Goal: Task Accomplishment & Management: Use online tool/utility

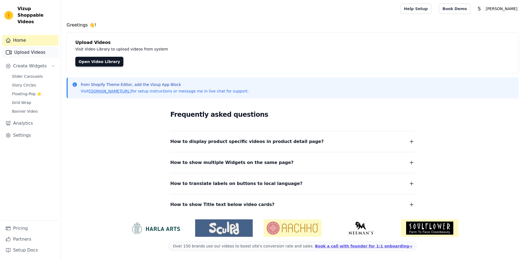
click at [28, 47] on link "Upload Videos" at bounding box center [30, 52] width 57 height 11
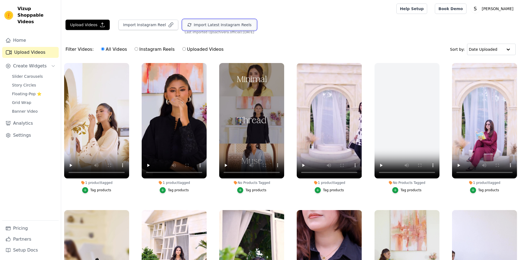
click at [197, 27] on button "Import Latest Instagram Reels" at bounding box center [220, 25] width 74 height 10
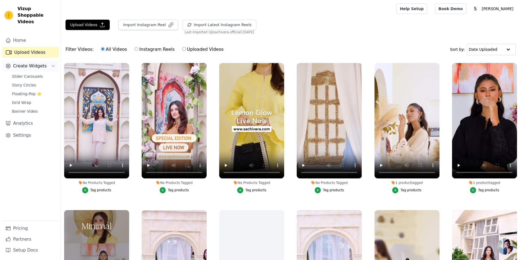
click at [44, 65] on button "Create Widgets" at bounding box center [30, 66] width 57 height 11
click at [44, 66] on div "Home Upload Videos Create Widgets Analytics Settings" at bounding box center [30, 128] width 57 height 186
click at [44, 61] on button "Create Widgets" at bounding box center [30, 66] width 57 height 11
click at [45, 73] on link "Slider Carousels" at bounding box center [34, 77] width 50 height 8
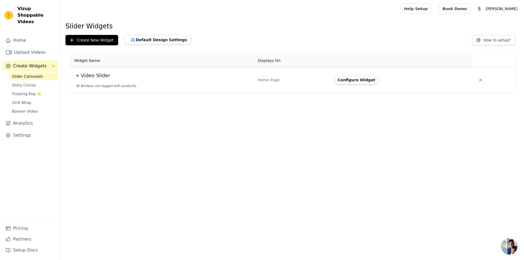
click at [142, 83] on td "Video Slider 9 / 9 videos are tagged with products." at bounding box center [162, 79] width 185 height 25
click at [108, 76] on div "Video Slider" at bounding box center [163, 76] width 175 height 8
click at [342, 83] on button "Configure Widget" at bounding box center [356, 80] width 44 height 9
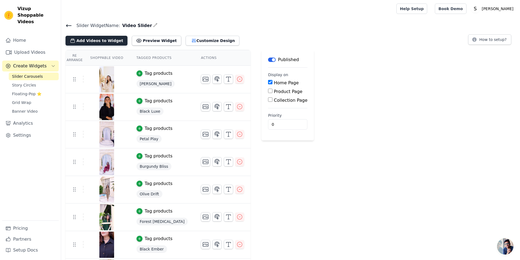
click at [105, 39] on button "Add Videos to Widget" at bounding box center [97, 41] width 62 height 10
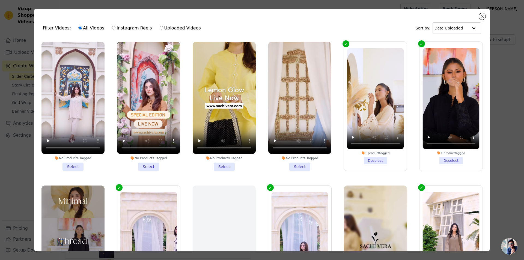
click at [144, 165] on li "No Products Tagged Select" at bounding box center [148, 106] width 63 height 129
click at [0, 0] on input "No Products Tagged Select" at bounding box center [0, 0] width 0 height 0
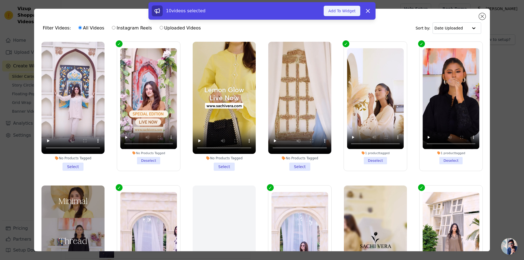
click at [340, 14] on button "Add To Widget" at bounding box center [342, 11] width 37 height 10
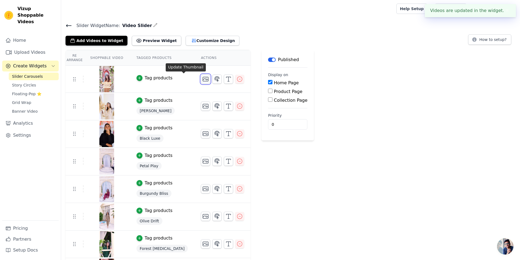
click at [203, 81] on icon "button" at bounding box center [205, 79] width 5 height 4
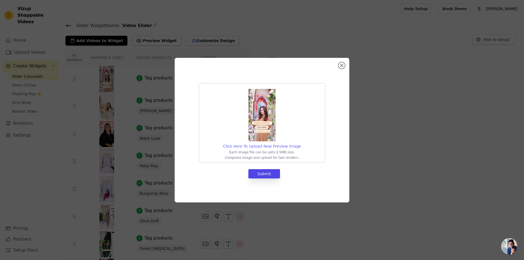
click at [258, 146] on span "Click Here To Upload New Preview Image" at bounding box center [262, 146] width 78 height 4
click at [301, 144] on input "Click Here To Upload New Preview Image Each image file can be upto 0.5MB size. …" at bounding box center [301, 143] width 0 height 0
click at [341, 66] on button "Close modal" at bounding box center [341, 65] width 7 height 7
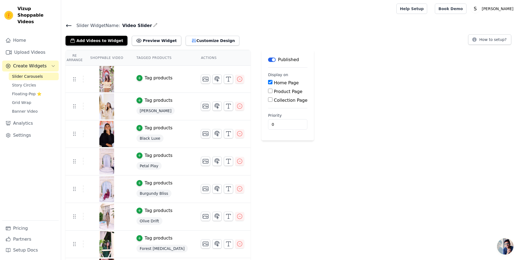
click at [145, 77] on div "Tag products" at bounding box center [159, 78] width 28 height 7
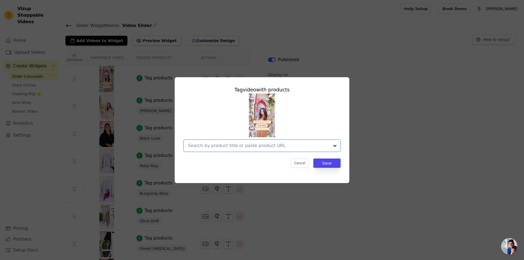
click at [256, 146] on input "text" at bounding box center [258, 145] width 141 height 7
click at [378, 121] on div "Tag video with products Cancel Save" at bounding box center [262, 130] width 507 height 123
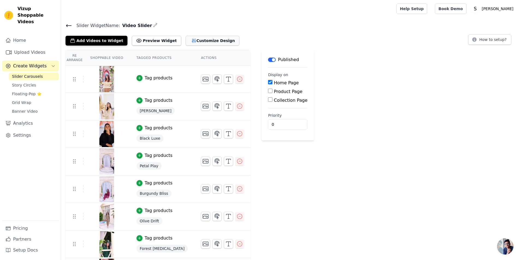
click at [186, 43] on button "Customize Design" at bounding box center [213, 41] width 54 height 10
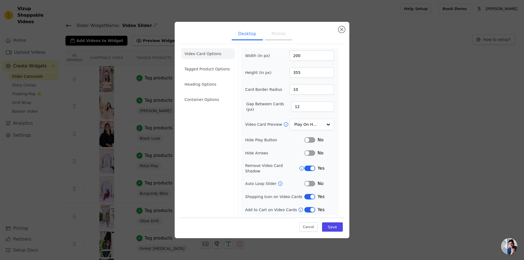
click at [356, 101] on div "Desktop Mobile Video Card Options Tagged Product Options Heading Options Contai…" at bounding box center [262, 130] width 507 height 234
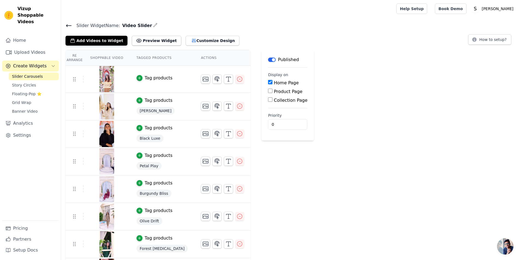
click at [67, 28] on icon at bounding box center [69, 25] width 7 height 7
